Goal: Information Seeking & Learning: Learn about a topic

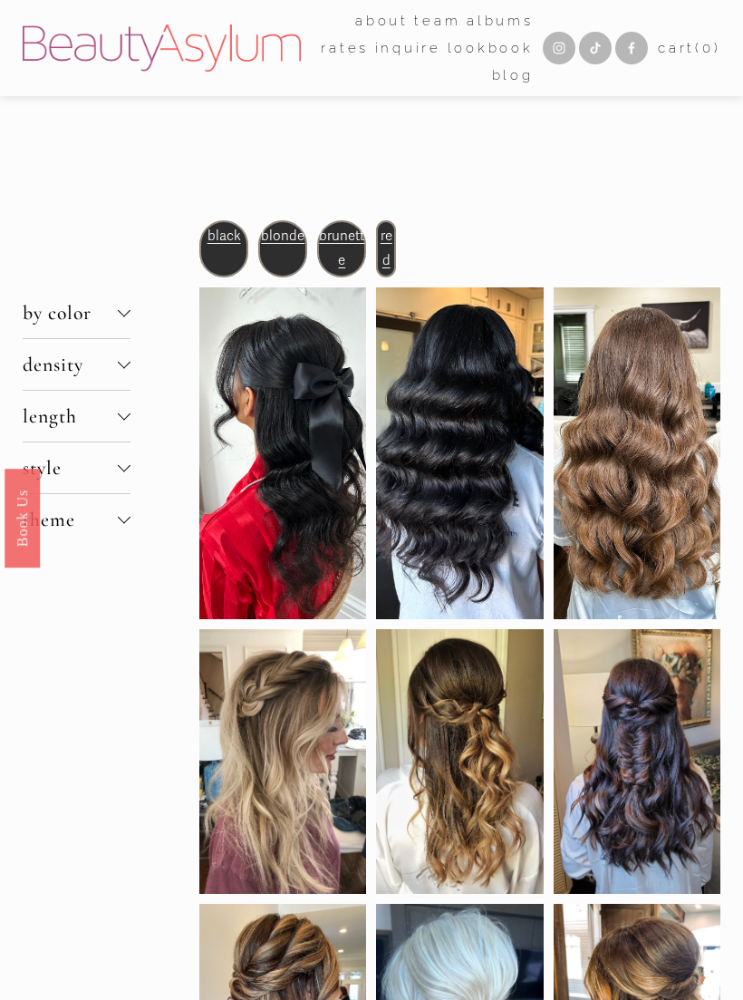
click at [130, 362] on button "density" at bounding box center [77, 364] width 108 height 51
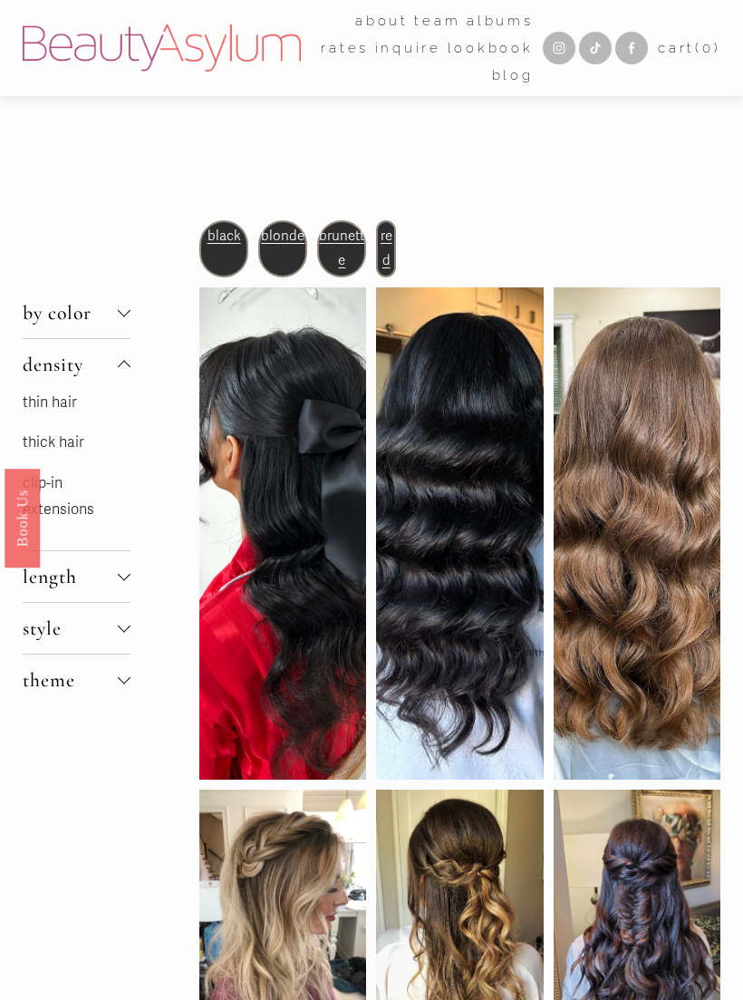
click at [67, 411] on link "thin hair" at bounding box center [50, 402] width 54 height 18
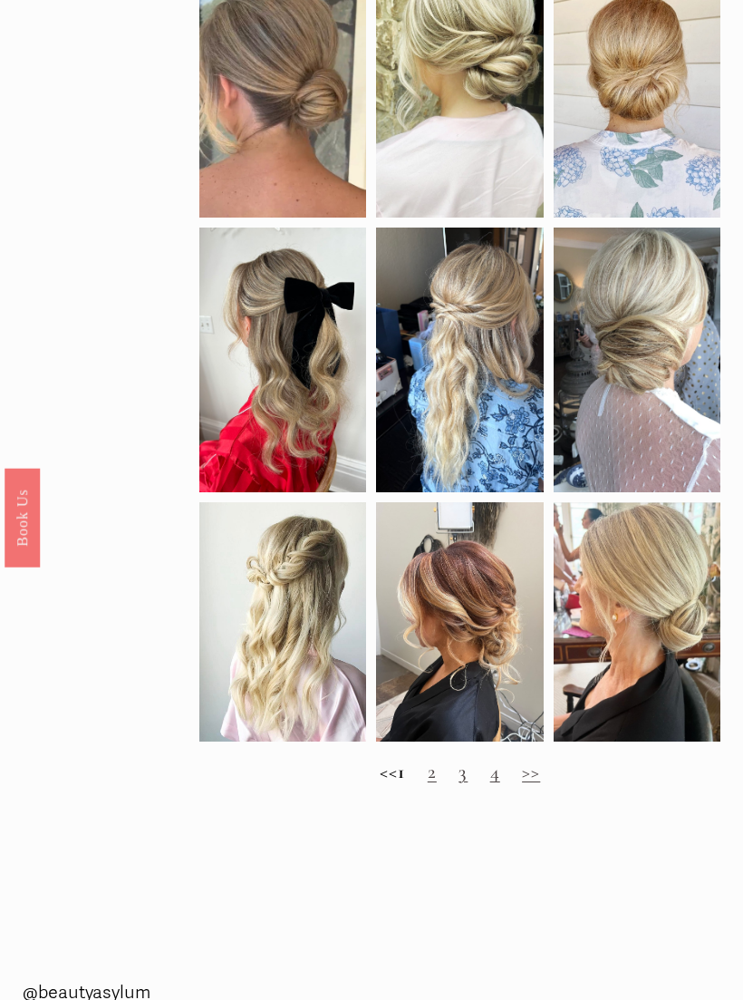
scroll to position [861, 0]
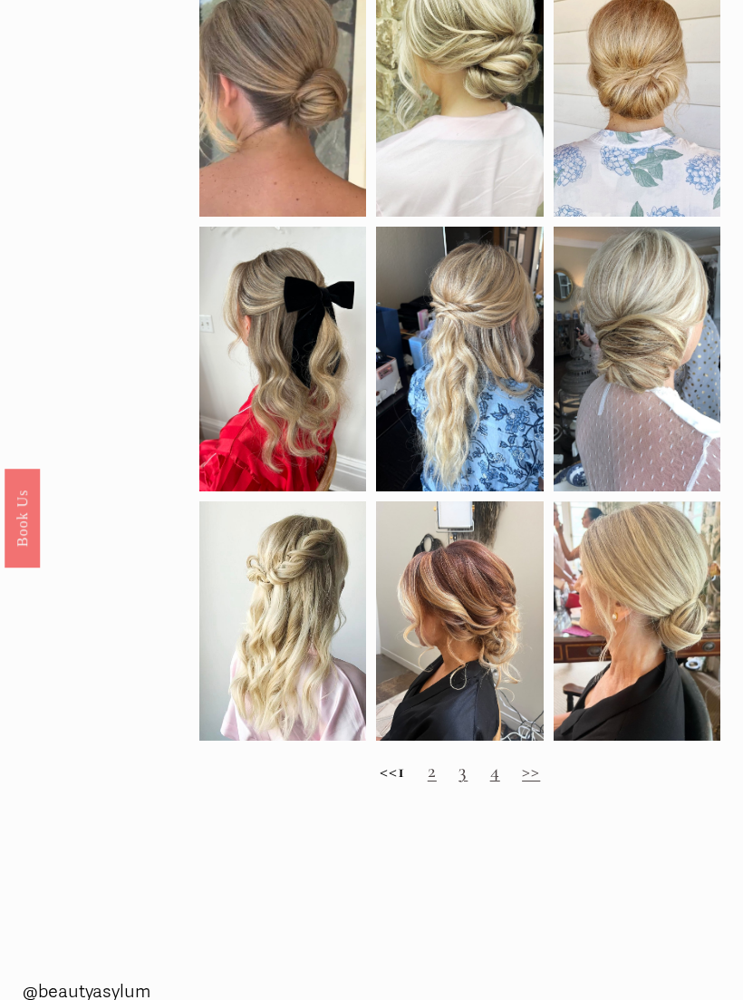
click at [434, 783] on h2 "<< 1 2 3 4 >>" at bounding box center [459, 772] width 521 height 24
click at [437, 782] on link "2" at bounding box center [432, 771] width 9 height 24
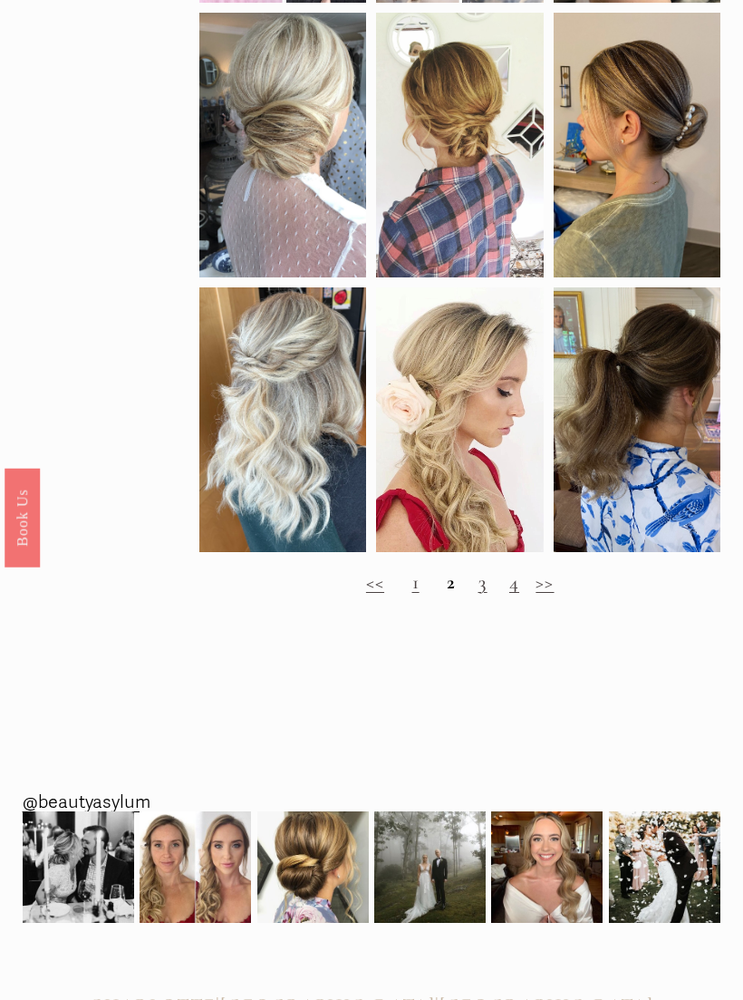
scroll to position [1000, 0]
click at [485, 594] on link "3" at bounding box center [483, 582] width 9 height 24
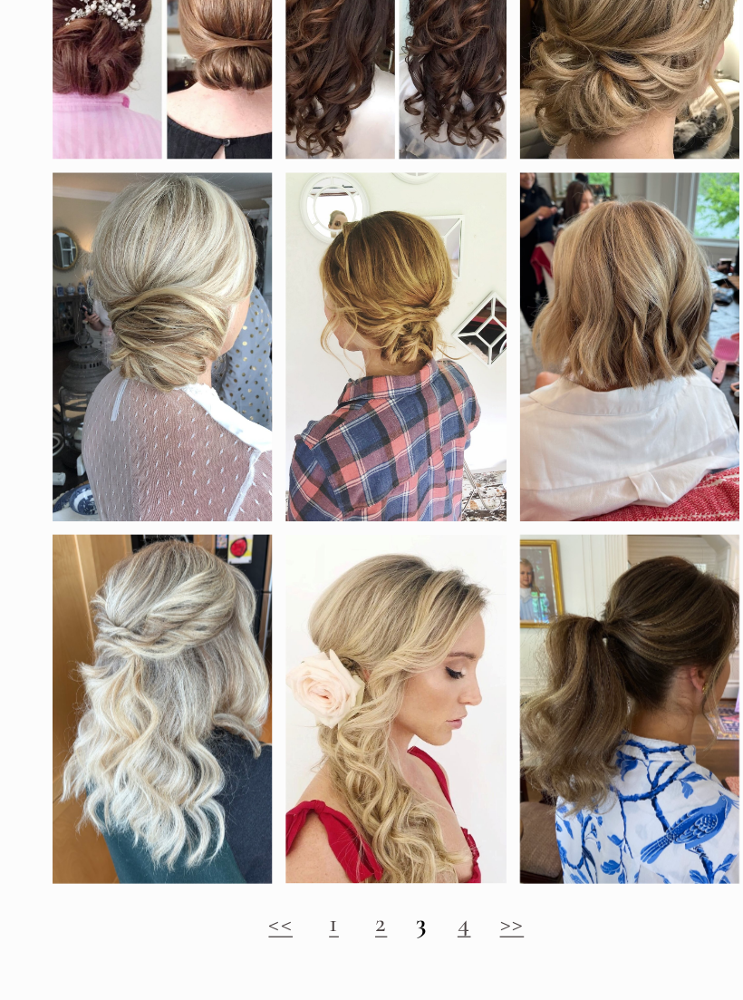
scroll to position [671, 0]
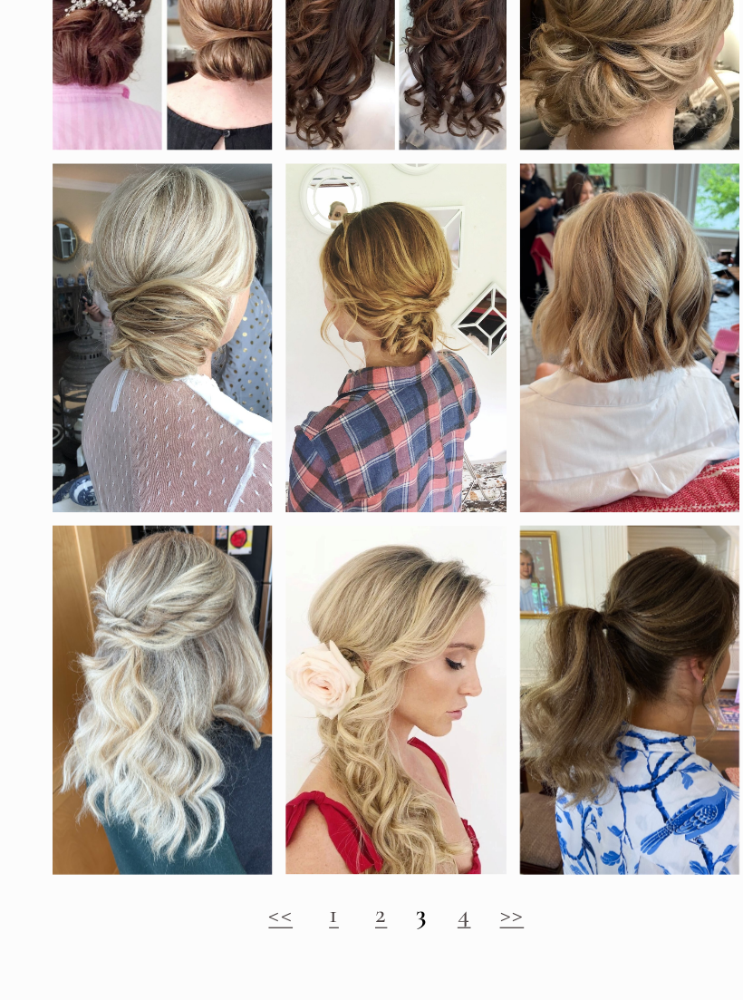
click at [507, 901] on link "4" at bounding box center [512, 913] width 10 height 24
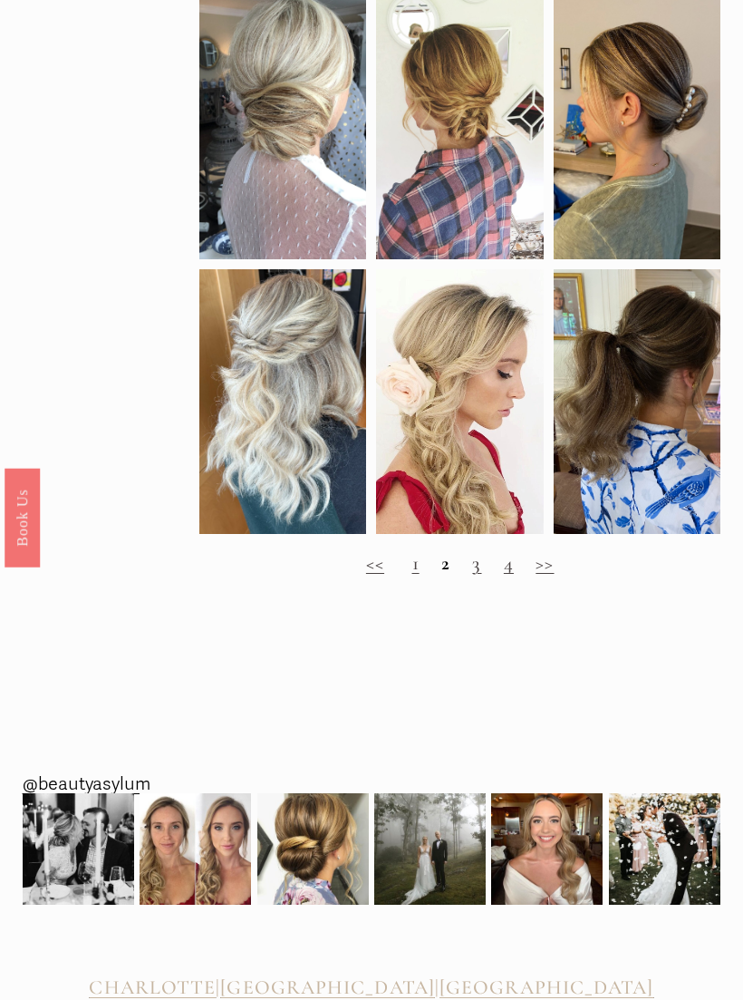
scroll to position [1043, 0]
click at [544, 572] on link ">>" at bounding box center [545, 563] width 18 height 24
